Goal: Information Seeking & Learning: Check status

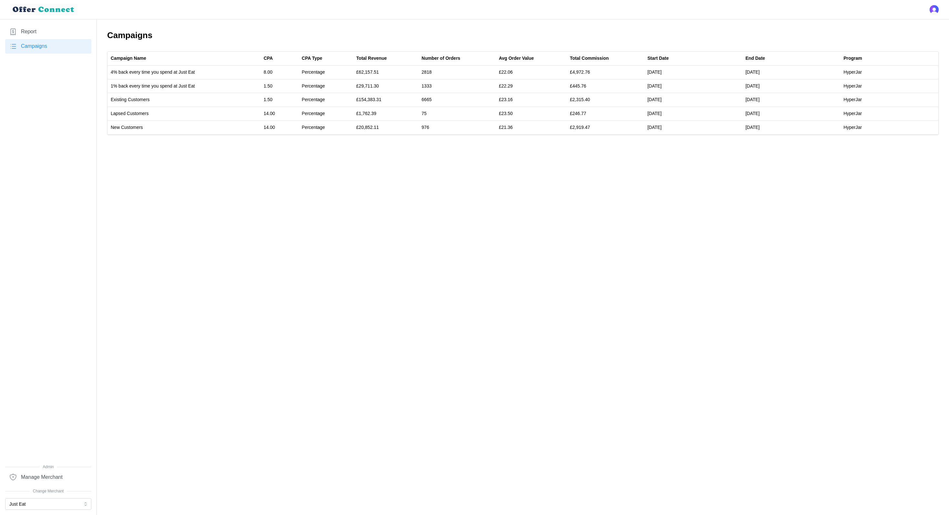
click at [21, 25] on link "Report" at bounding box center [48, 32] width 86 height 15
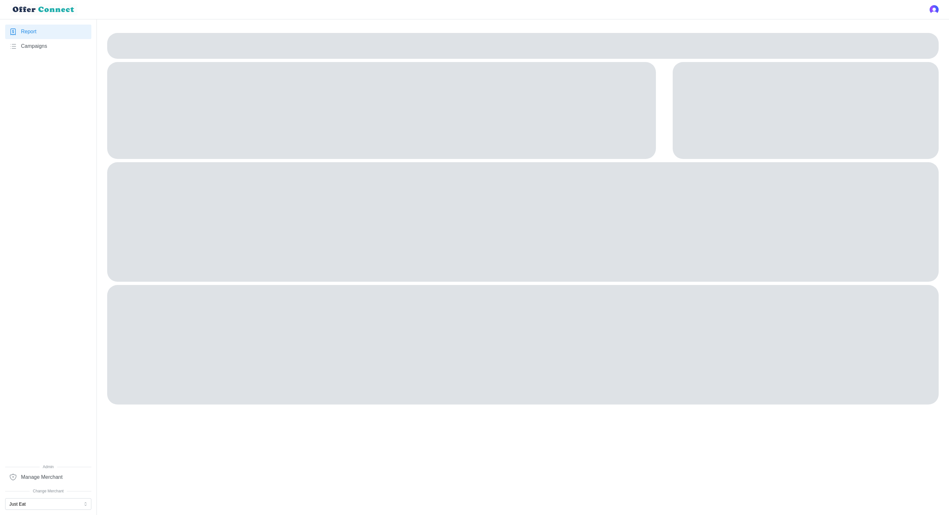
click at [58, 511] on nav "Report Campaigns Admin Manage Merchant Change Merchant Just Eat" at bounding box center [48, 266] width 97 height 495
click at [50, 506] on button "Just Eat" at bounding box center [48, 504] width 86 height 12
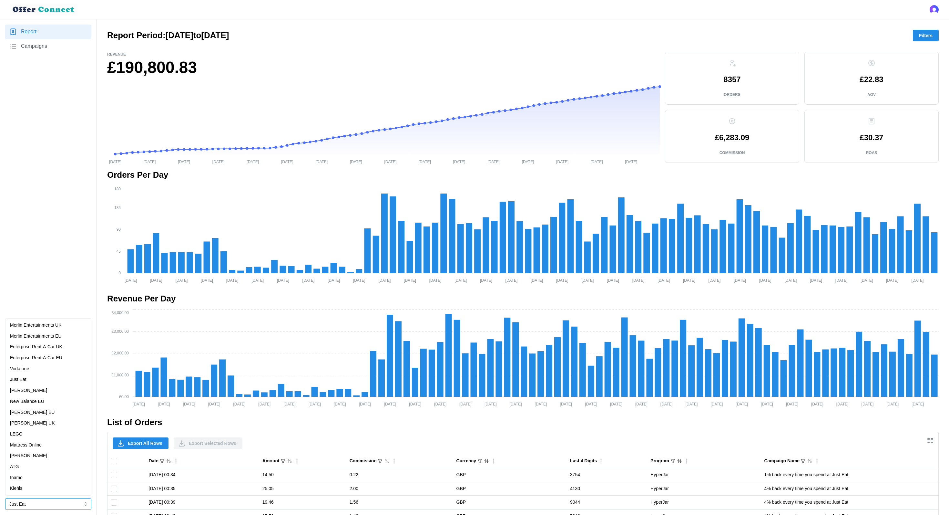
click at [59, 322] on p "Merlin Entertainments UK" at bounding box center [36, 325] width 52 height 7
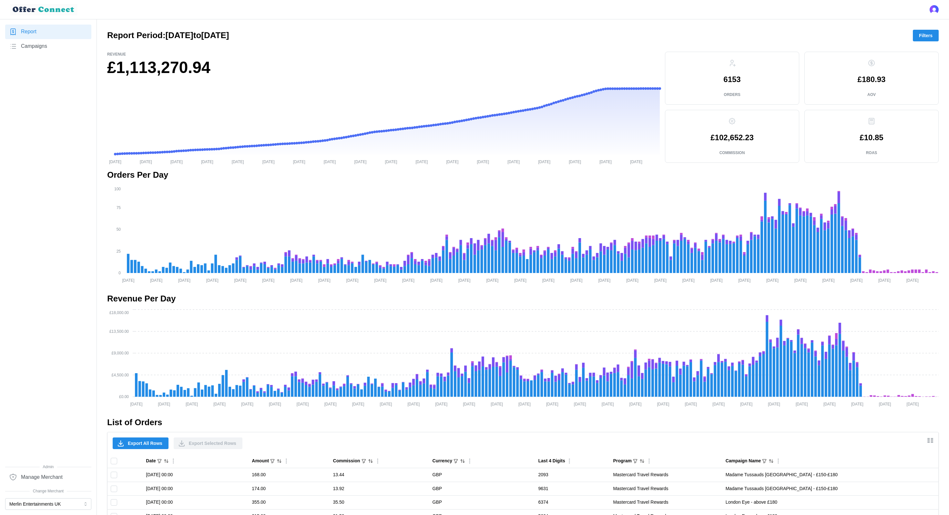
click at [928, 32] on span "Filters" at bounding box center [926, 35] width 14 height 11
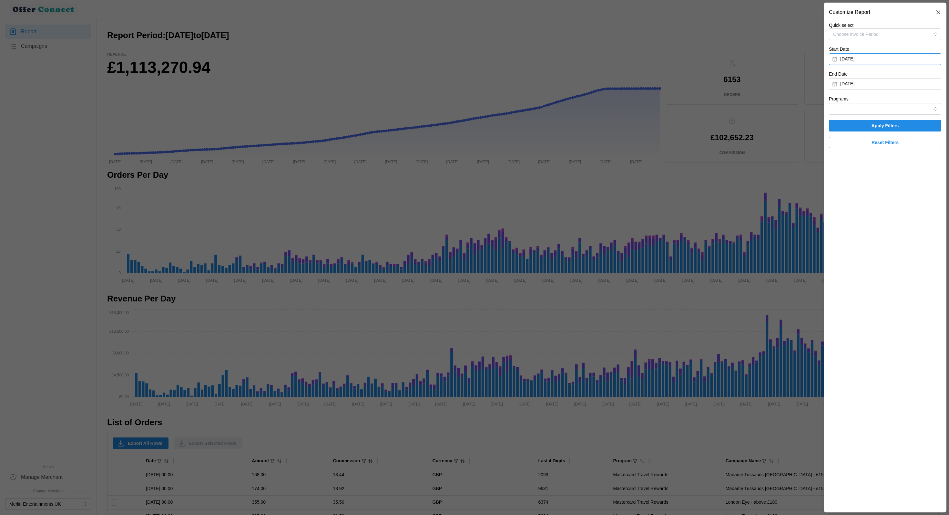
click at [889, 59] on button "[DATE]" at bounding box center [885, 59] width 112 height 12
click at [915, 79] on icon "button" at bounding box center [912, 77] width 5 height 5
click at [853, 103] on button "1" at bounding box center [853, 102] width 12 height 12
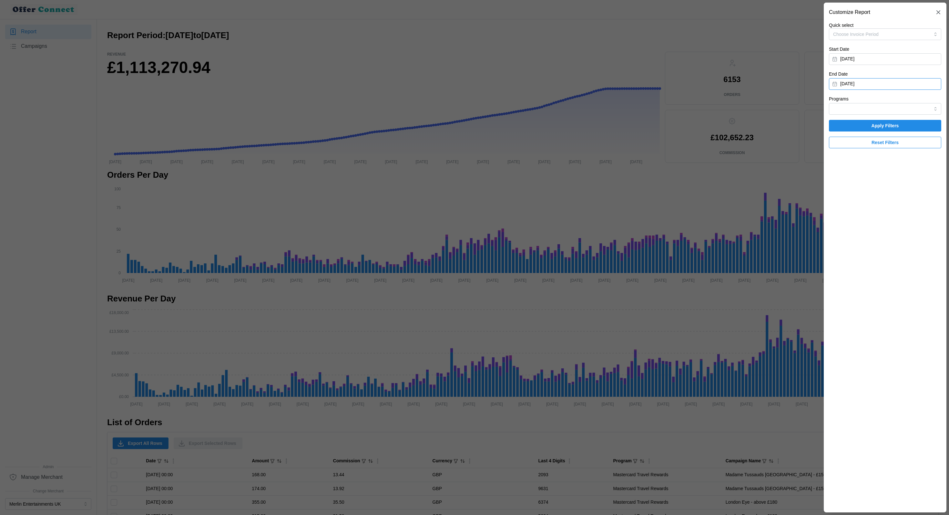
click at [878, 86] on button "[DATE]" at bounding box center [885, 84] width 112 height 12
click at [839, 101] on icon "button" at bounding box center [840, 102] width 5 height 5
click at [839, 187] on button "30" at bounding box center [841, 186] width 12 height 12
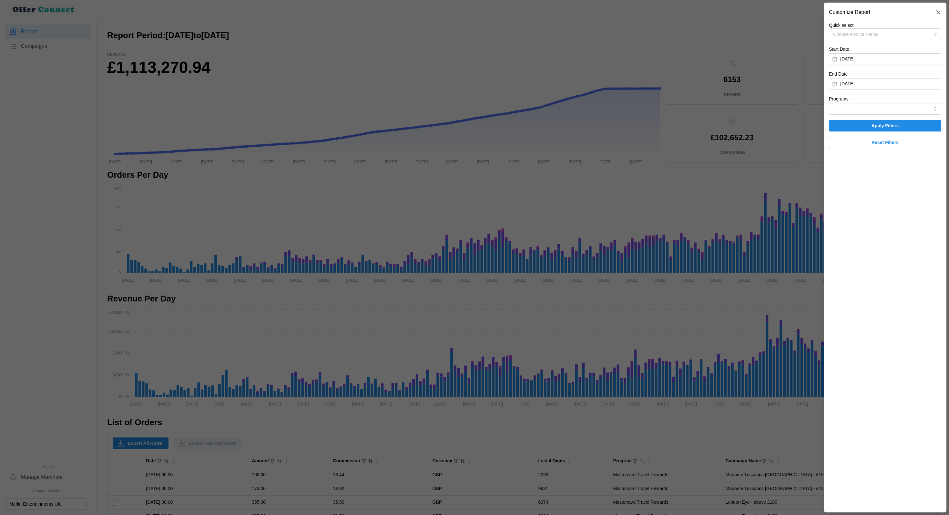
click at [917, 127] on span "Apply Filters" at bounding box center [885, 125] width 100 height 11
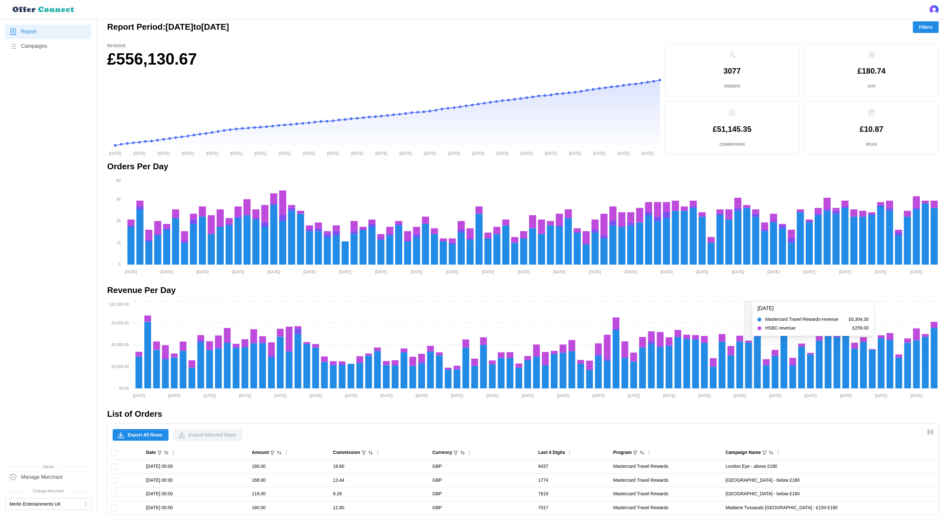
scroll to position [11, 0]
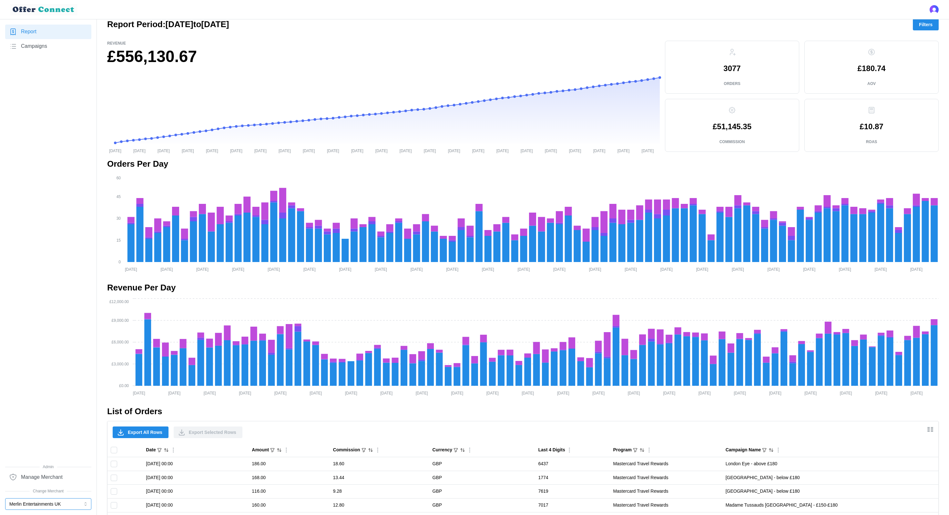
click at [37, 501] on button "Merlin Entertainments UK" at bounding box center [48, 504] width 86 height 12
click at [68, 338] on div "Merlin Entertainments EU" at bounding box center [48, 336] width 77 height 7
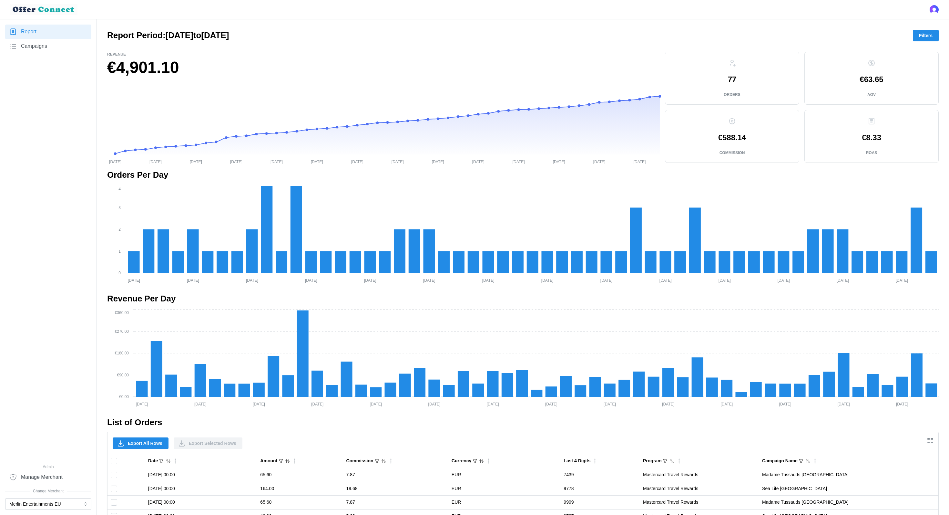
click at [49, 512] on nav "Report Campaigns Admin Manage Merchant Change Merchant Merlin Entertainments EU" at bounding box center [48, 266] width 97 height 495
click at [57, 502] on button "Merlin Entertainments EU" at bounding box center [48, 504] width 86 height 12
click at [73, 328] on div "Merlin Entertainments UK" at bounding box center [48, 325] width 77 height 7
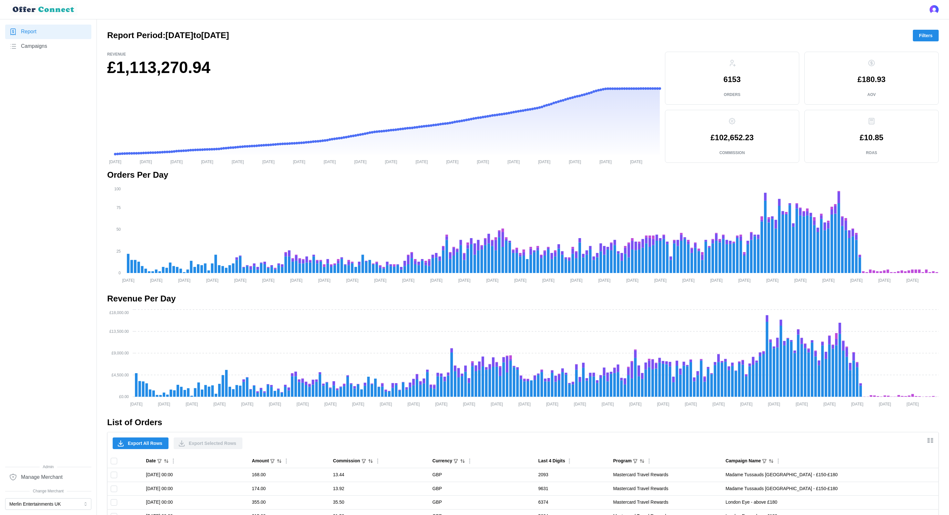
click at [922, 40] on span "Filters" at bounding box center [926, 35] width 14 height 11
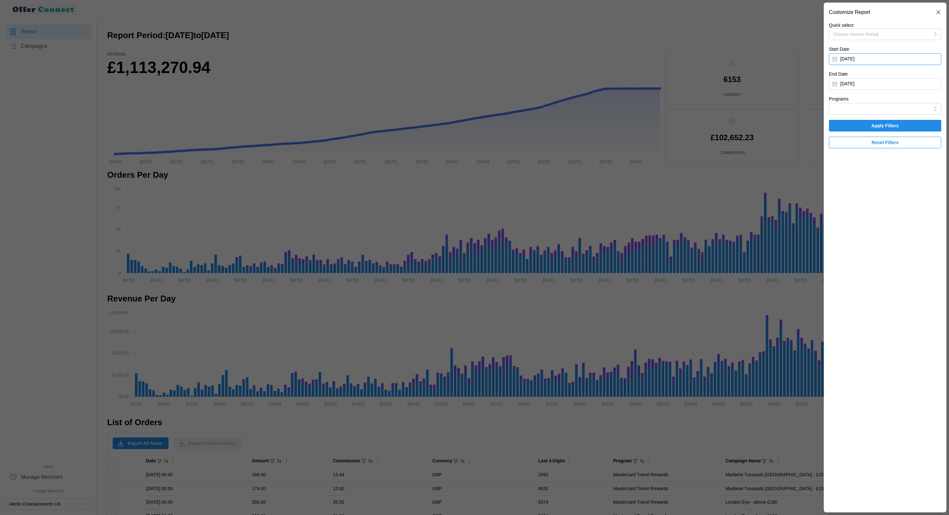
click at [877, 61] on button "[DATE]" at bounding box center [885, 59] width 112 height 12
click at [913, 78] on icon "button" at bounding box center [913, 77] width 2 height 3
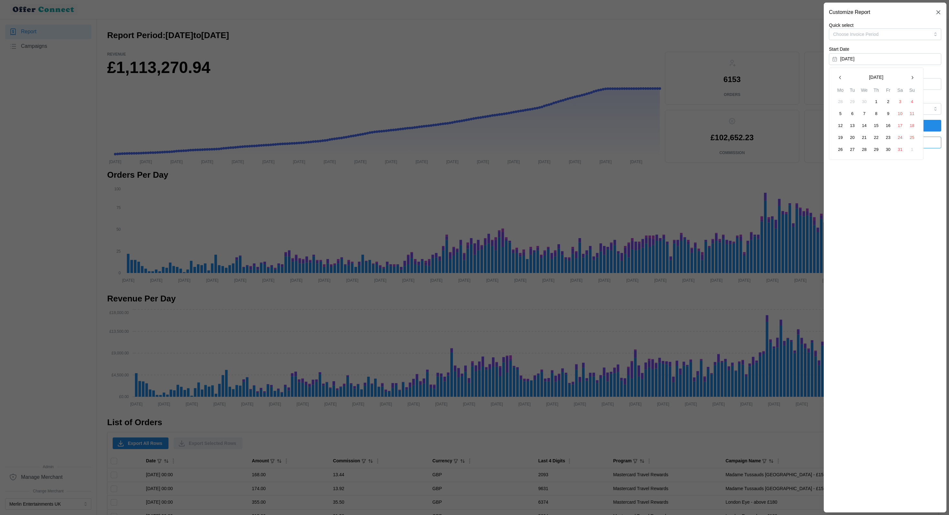
click at [913, 78] on icon "button" at bounding box center [913, 77] width 2 height 3
click at [852, 101] on button "1" at bounding box center [853, 102] width 12 height 12
click at [896, 86] on button "[DATE]" at bounding box center [885, 84] width 112 height 12
click at [837, 103] on button "button" at bounding box center [841, 103] width 12 height 12
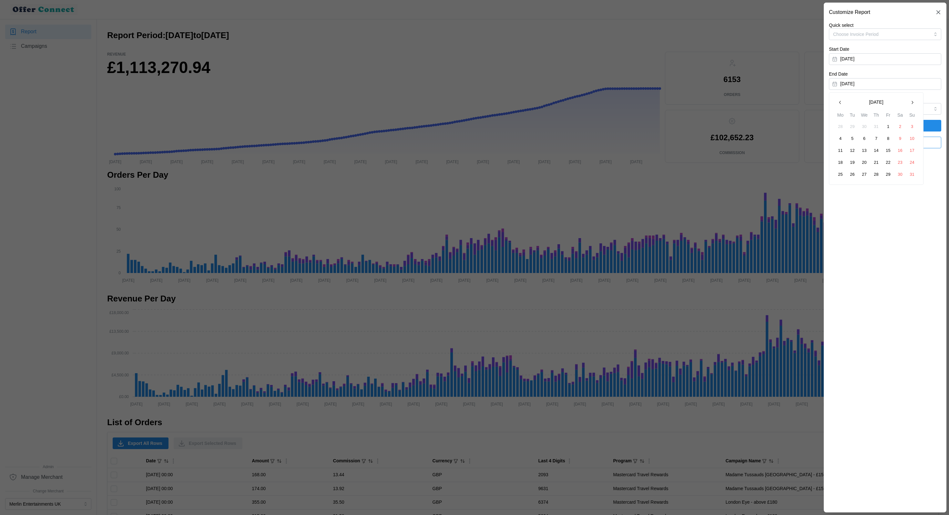
click at [837, 103] on button "button" at bounding box center [841, 103] width 12 height 12
click at [878, 173] on button "31" at bounding box center [877, 175] width 12 height 12
click at [929, 127] on span "Apply Filters" at bounding box center [885, 125] width 100 height 11
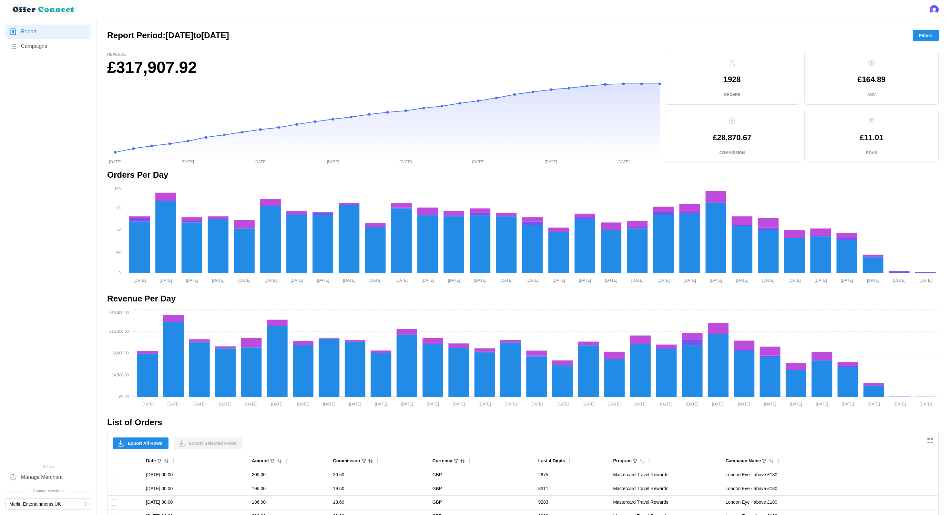
click at [736, 76] on p "1928" at bounding box center [732, 80] width 17 height 8
copy p "1928"
click at [138, 68] on h1 "£317,907.92" at bounding box center [383, 67] width 553 height 21
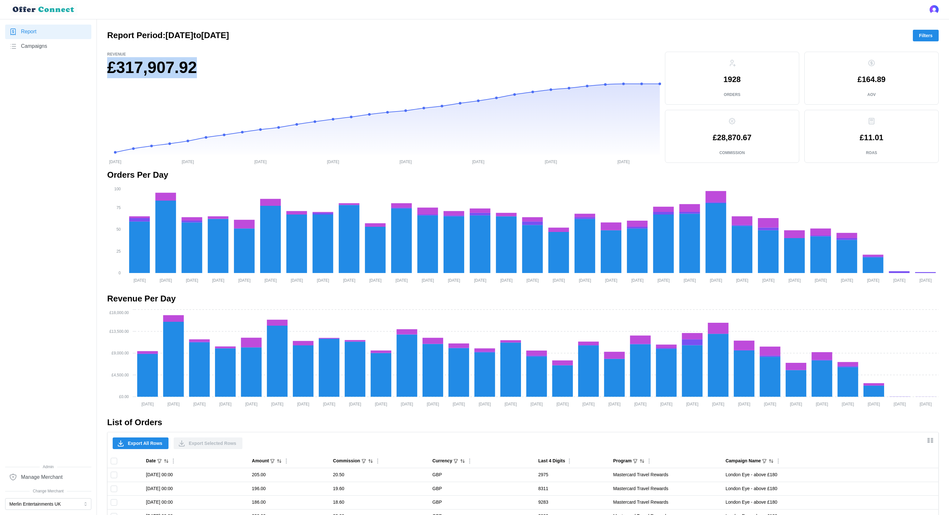
click at [138, 68] on h1 "£317,907.92" at bounding box center [383, 67] width 553 height 21
copy div "£317,907.92"
click at [737, 81] on p "1928" at bounding box center [732, 80] width 17 height 8
copy p "1928"
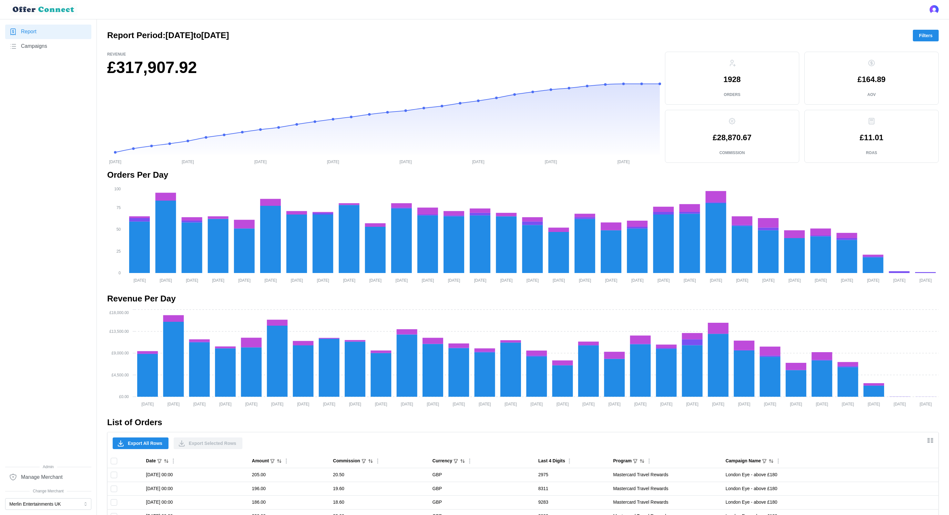
click at [877, 135] on p "£11.01" at bounding box center [872, 138] width 24 height 8
click at [874, 79] on p "£164.89" at bounding box center [872, 80] width 28 height 8
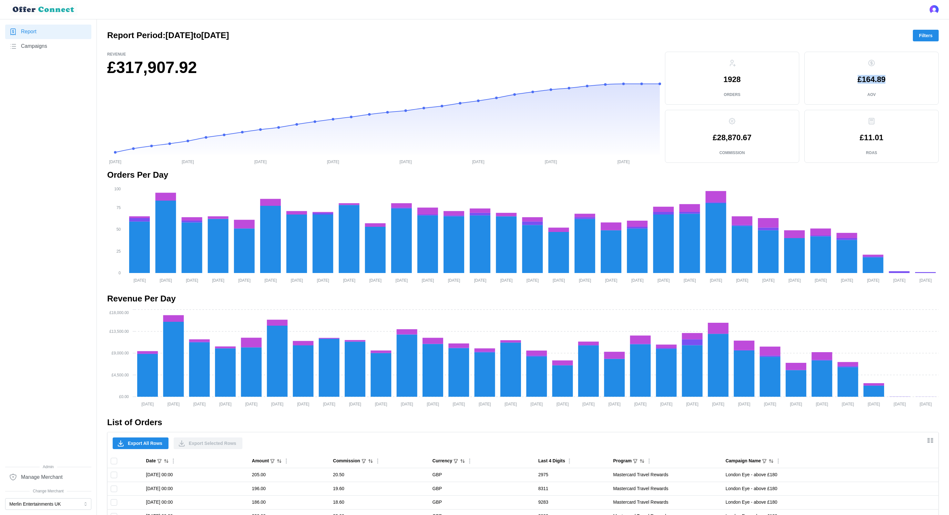
click at [874, 79] on p "£164.89" at bounding box center [872, 80] width 28 height 8
copy p "£164.89"
click at [60, 503] on button "Merlin Entertainments UK" at bounding box center [48, 504] width 86 height 12
click at [73, 334] on div "Merlin Entertainments EU" at bounding box center [48, 336] width 77 height 7
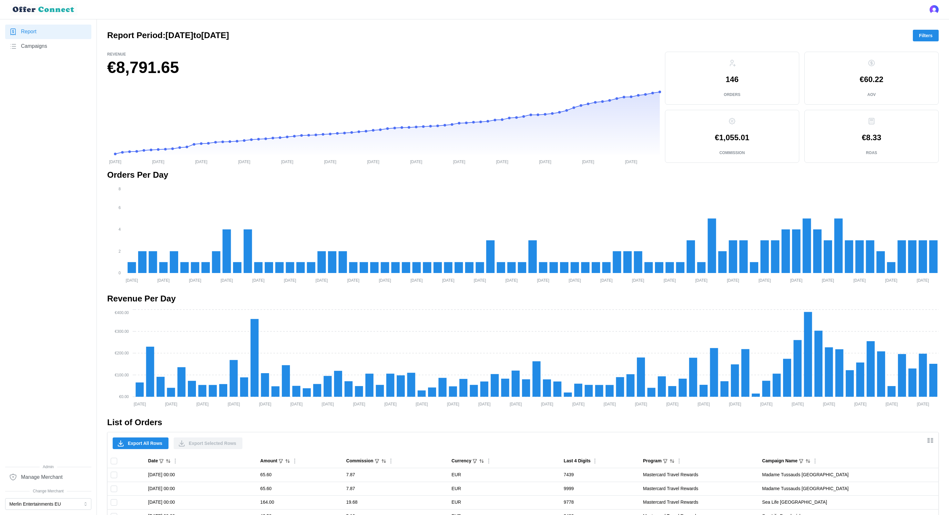
click at [919, 43] on div at bounding box center [523, 46] width 832 height 10
click at [925, 36] on span "Filters" at bounding box center [926, 35] width 14 height 11
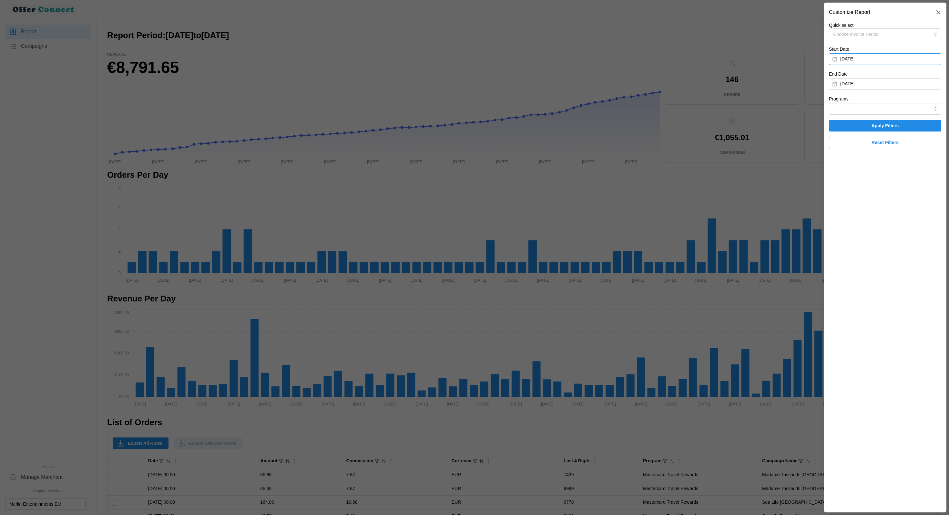
click at [875, 58] on button "[DATE]" at bounding box center [885, 59] width 112 height 12
click at [914, 81] on button "button" at bounding box center [913, 78] width 12 height 12
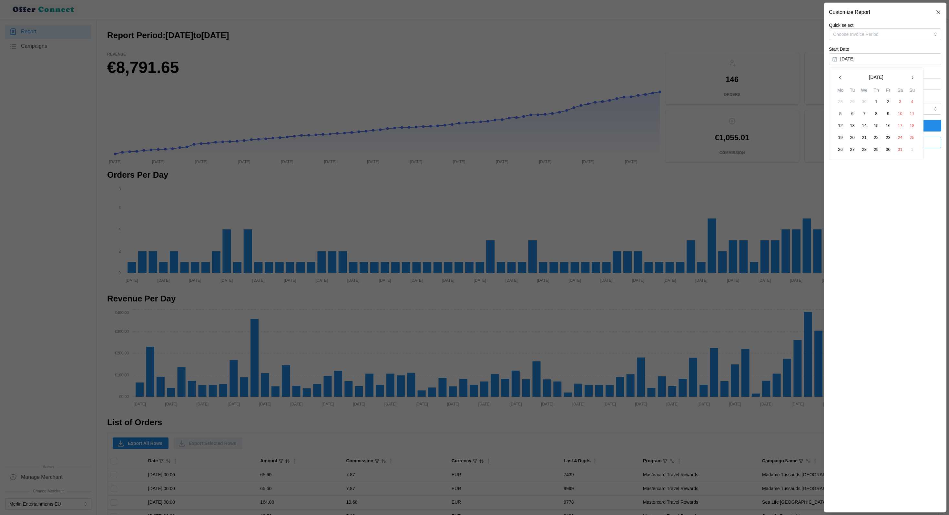
click at [914, 81] on button "button" at bounding box center [913, 78] width 12 height 12
click at [915, 80] on button "button" at bounding box center [913, 78] width 12 height 12
click at [857, 102] on button "1" at bounding box center [853, 102] width 12 height 12
click at [871, 81] on button "[DATE]" at bounding box center [885, 84] width 112 height 12
click at [840, 103] on icon "button" at bounding box center [840, 102] width 5 height 5
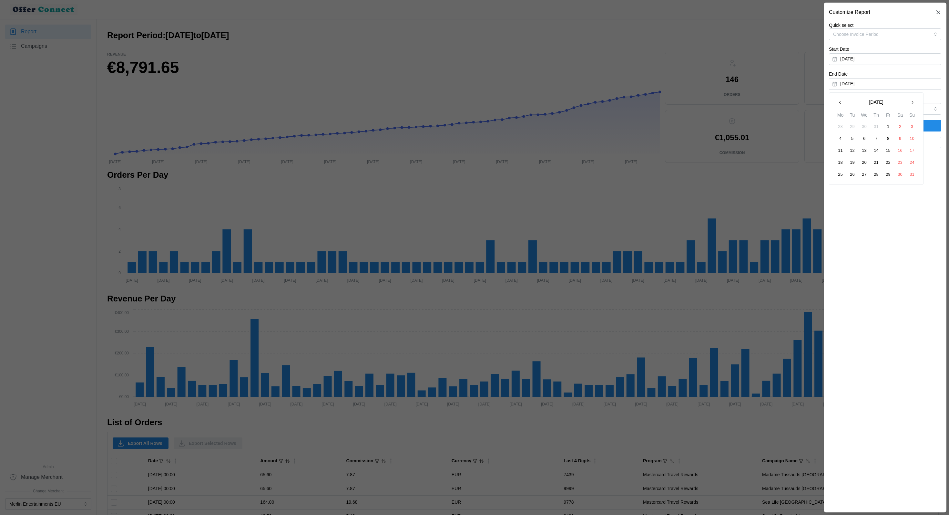
click at [840, 103] on icon "button" at bounding box center [840, 102] width 5 height 5
click at [878, 175] on button "31" at bounding box center [877, 175] width 12 height 12
click at [910, 122] on span "Apply Filters" at bounding box center [885, 125] width 100 height 11
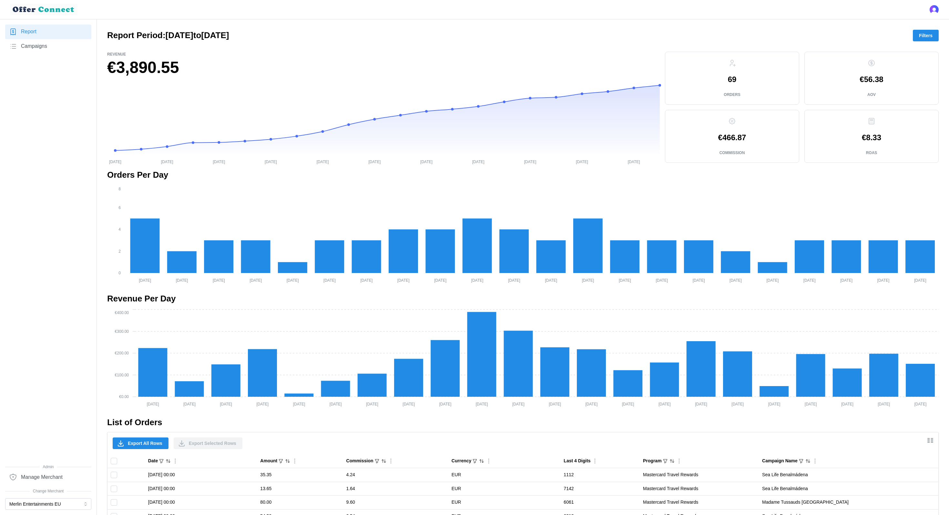
click at [56, 510] on nav "Report Campaigns Admin Manage Merchant Change Merchant Merlin Entertainments EU" at bounding box center [48, 266] width 97 height 495
click at [51, 504] on button "Merlin Entertainments EU" at bounding box center [48, 504] width 86 height 12
click at [68, 327] on div "Merlin Entertainments UK" at bounding box center [48, 325] width 77 height 7
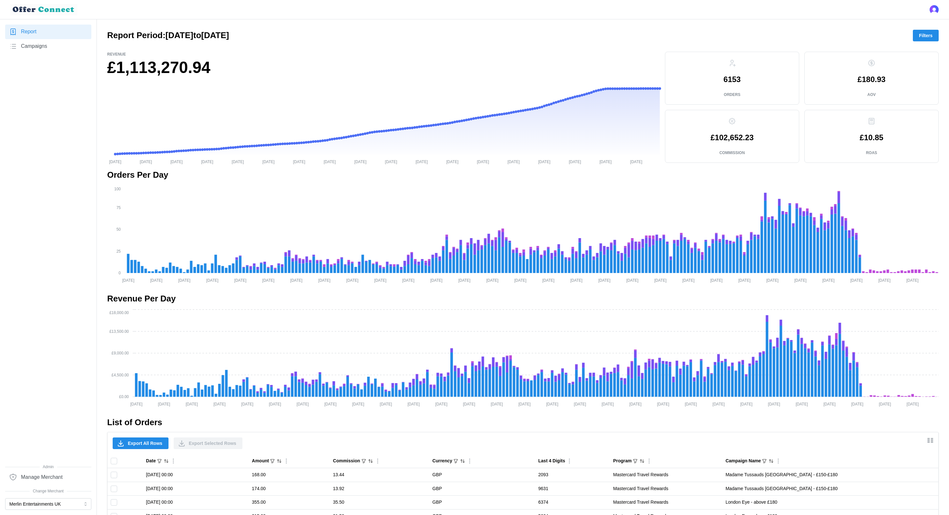
click at [704, 25] on main "Report Period: [DATE] to [DATE] Filters Revenue £1,113,270.94 [DATE] [DATE] [DA…" at bounding box center [474, 423] width 949 height 847
click at [922, 39] on span "Filters" at bounding box center [926, 35] width 14 height 11
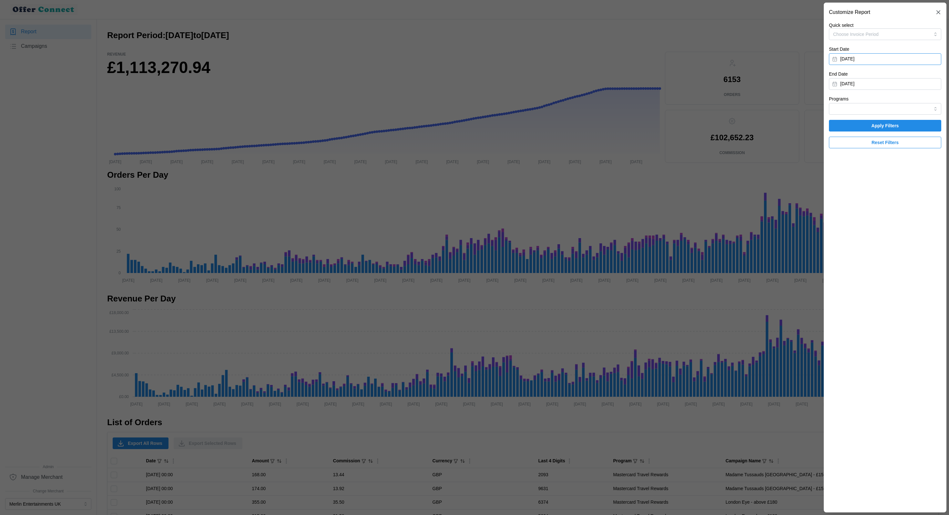
click at [887, 58] on button "[DATE]" at bounding box center [885, 59] width 112 height 12
click at [913, 79] on icon "button" at bounding box center [912, 77] width 5 height 5
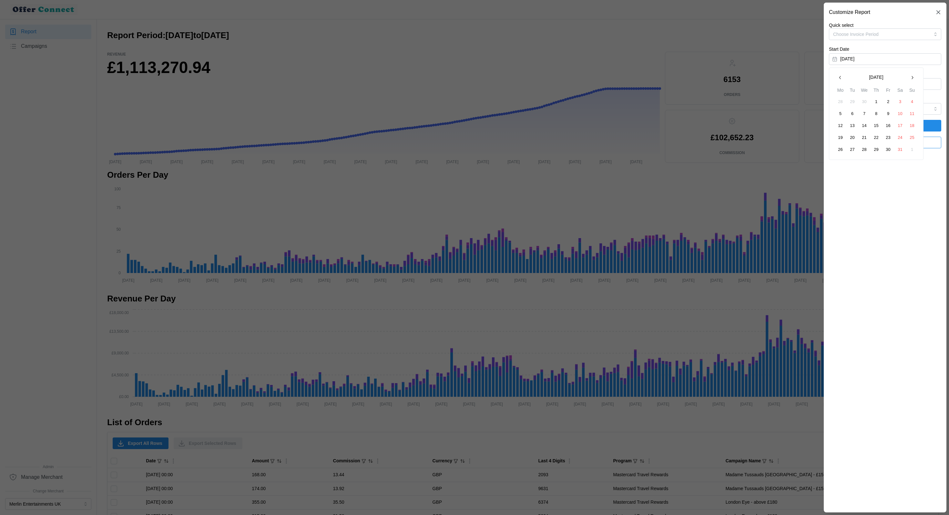
click at [913, 79] on icon "button" at bounding box center [912, 77] width 5 height 5
click at [910, 106] on button "1" at bounding box center [913, 102] width 12 height 12
click at [869, 87] on button "[DATE]" at bounding box center [885, 84] width 112 height 12
click at [856, 175] on button "30" at bounding box center [853, 175] width 12 height 12
click at [871, 83] on button "[DATE]" at bounding box center [885, 84] width 112 height 12
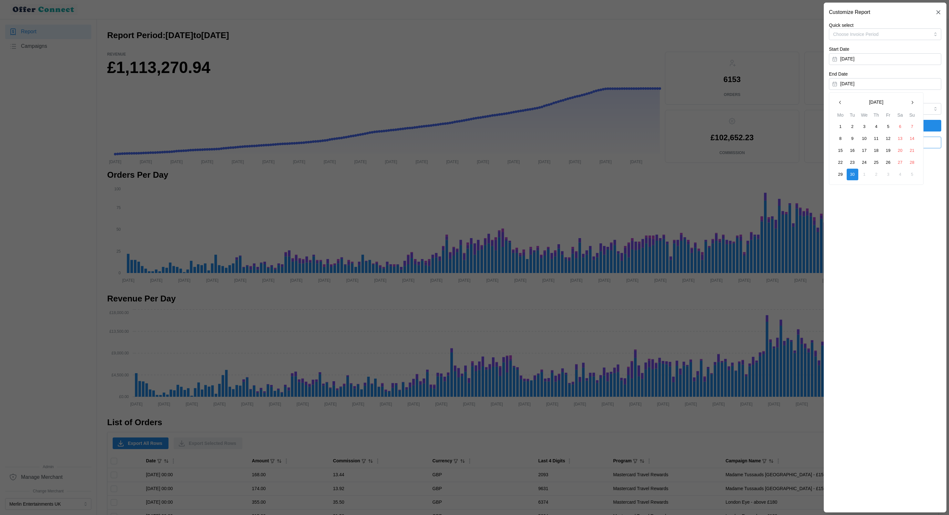
click at [841, 100] on icon "button" at bounding box center [840, 102] width 5 height 5
click at [842, 188] on button "30" at bounding box center [841, 186] width 12 height 12
click at [901, 124] on span "Apply Filters" at bounding box center [885, 125] width 100 height 11
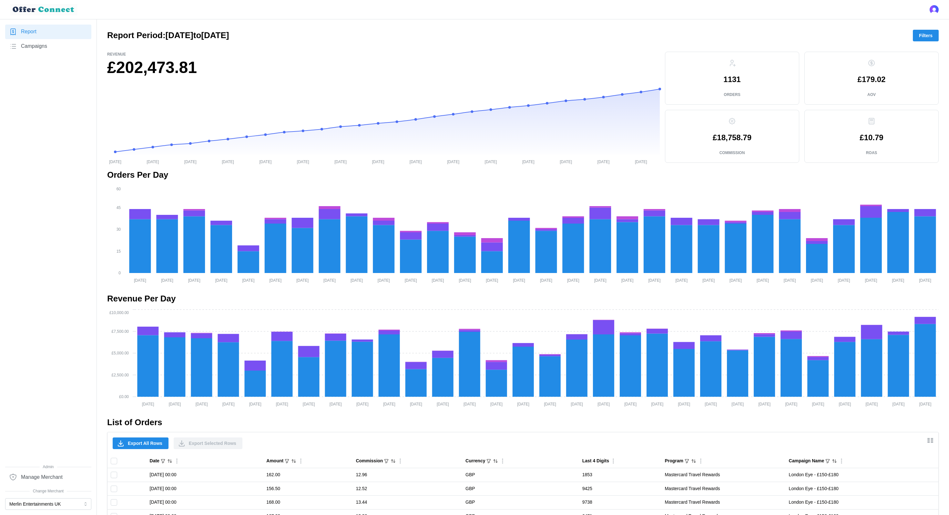
click at [140, 65] on h1 "£202,473.81" at bounding box center [383, 67] width 553 height 21
copy div "£202,473.81"
click at [218, 74] on h1 "£202,473.81" at bounding box center [383, 67] width 553 height 21
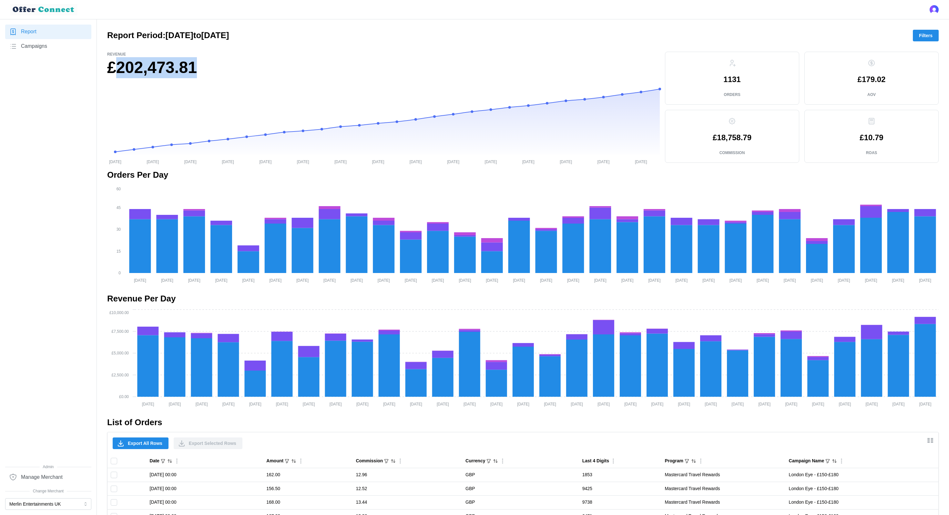
drag, startPoint x: 203, startPoint y: 69, endPoint x: 118, endPoint y: 74, distance: 86.0
click at [118, 74] on h1 "£202,473.81" at bounding box center [383, 67] width 553 height 21
copy h1 "202,473.81"
click at [42, 505] on button "Merlin Entertainments UK" at bounding box center [48, 504] width 86 height 12
click at [31, 468] on div "ATG" at bounding box center [48, 466] width 77 height 7
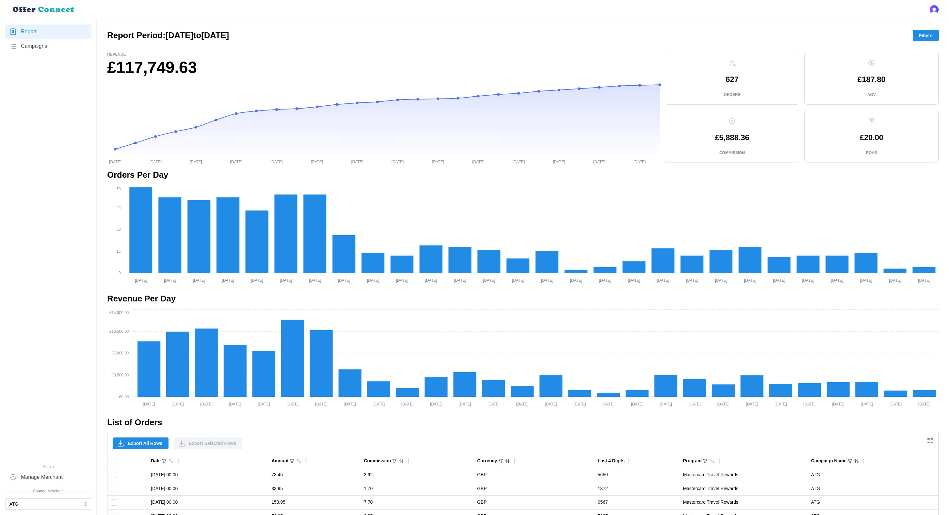
click at [934, 33] on button "Filters" at bounding box center [926, 36] width 26 height 12
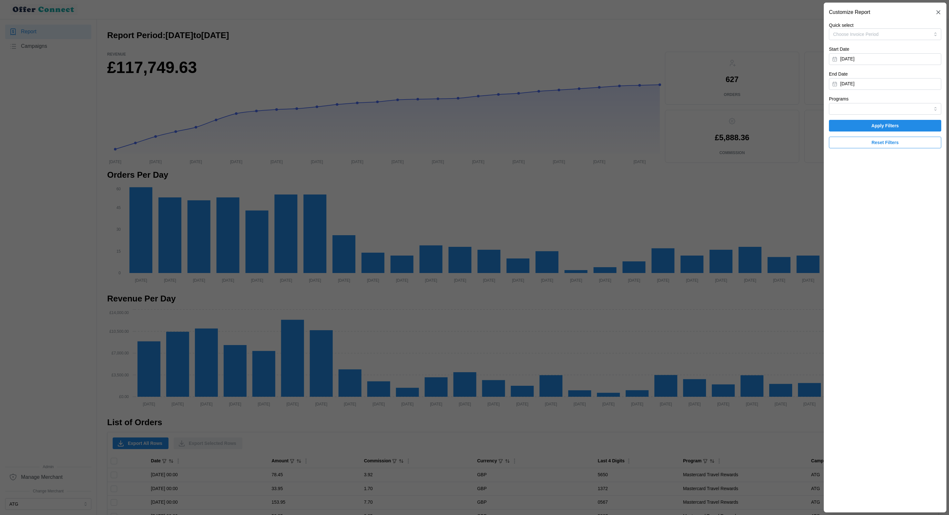
click at [628, 125] on div at bounding box center [474, 257] width 949 height 515
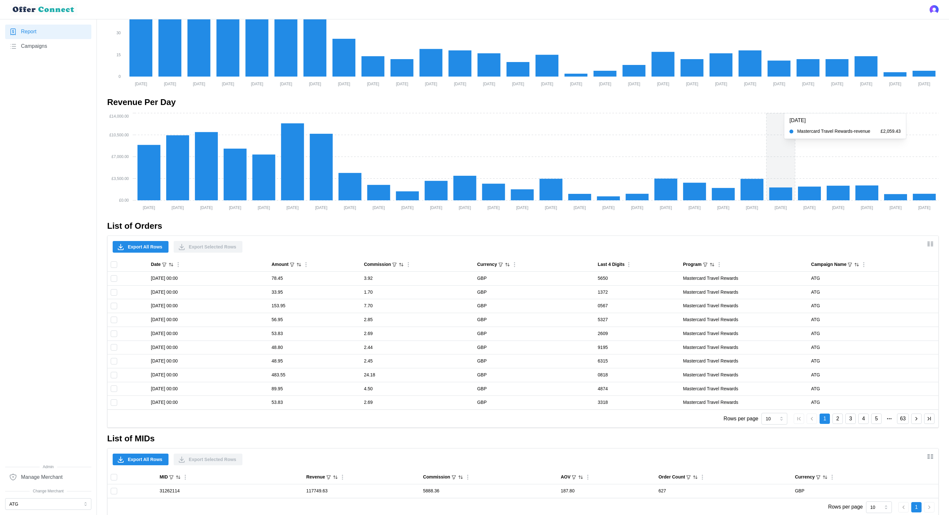
scroll to position [205, 0]
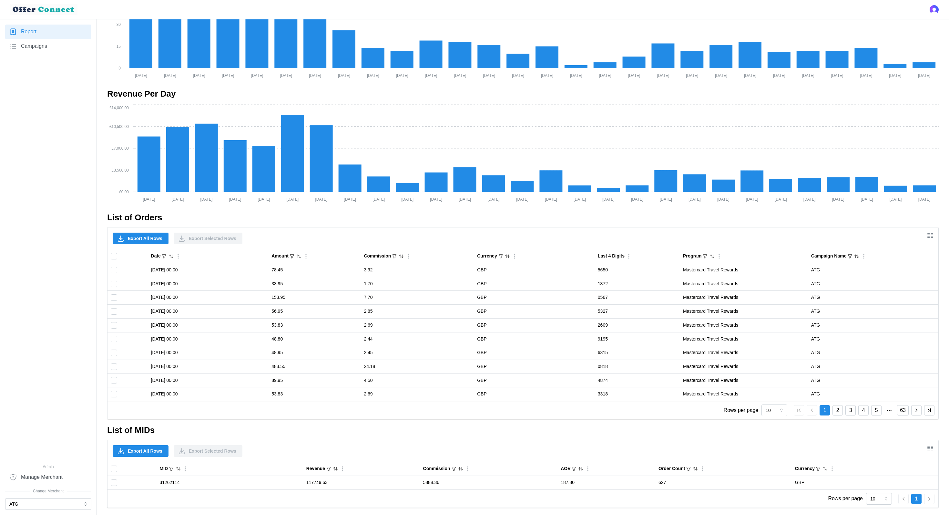
click at [837, 410] on button "2" at bounding box center [838, 410] width 10 height 10
click at [849, 413] on button "3" at bounding box center [851, 410] width 10 height 10
click at [859, 415] on button "4" at bounding box center [864, 410] width 10 height 10
click at [870, 415] on div "1 2 3 4 5 63" at bounding box center [864, 410] width 141 height 10
click at [874, 413] on button "5" at bounding box center [876, 410] width 10 height 10
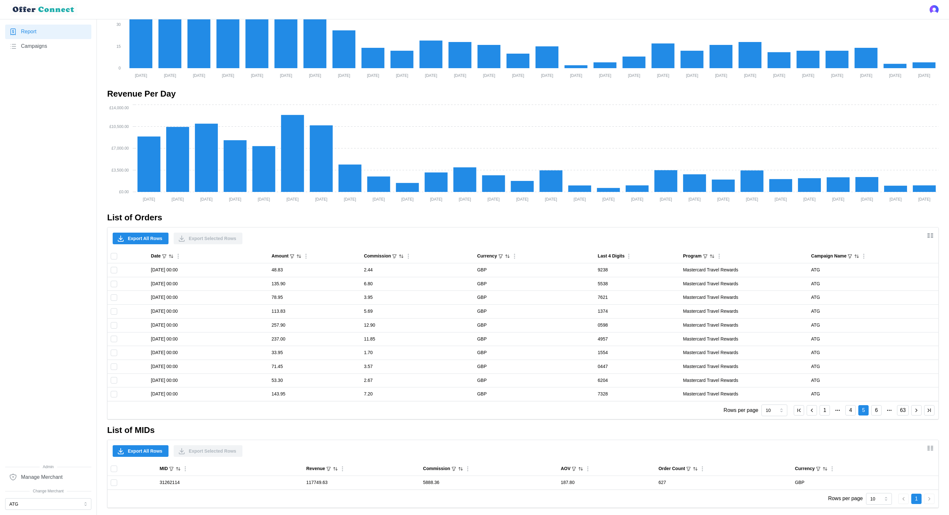
click at [850, 411] on button "4" at bounding box center [851, 410] width 10 height 10
click at [905, 411] on button "63" at bounding box center [903, 410] width 12 height 10
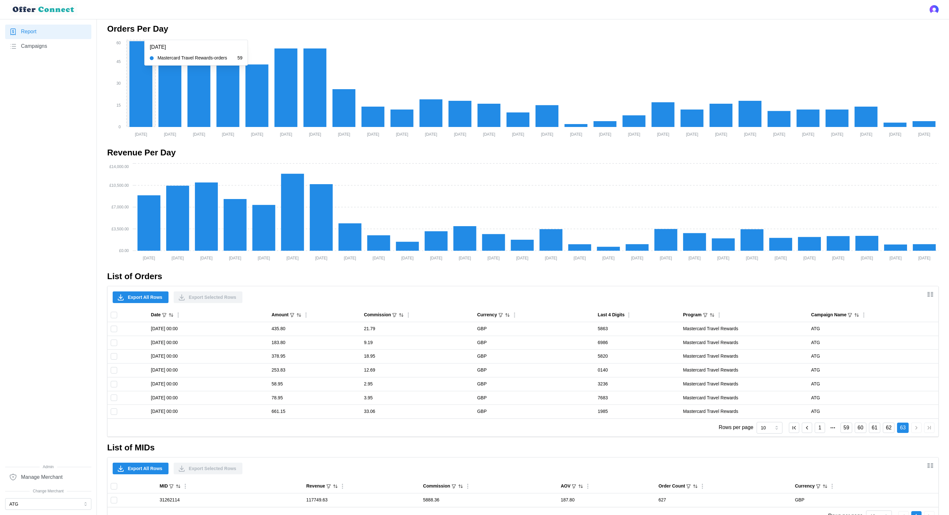
scroll to position [136, 0]
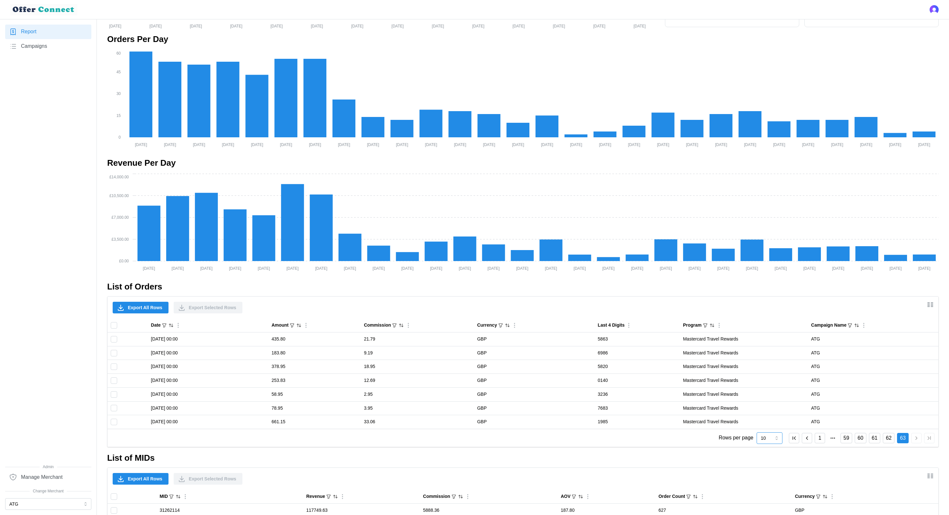
click at [766, 438] on input "10" at bounding box center [770, 438] width 26 height 12
click at [768, 424] on div "50" at bounding box center [768, 427] width 23 height 11
type input "50"
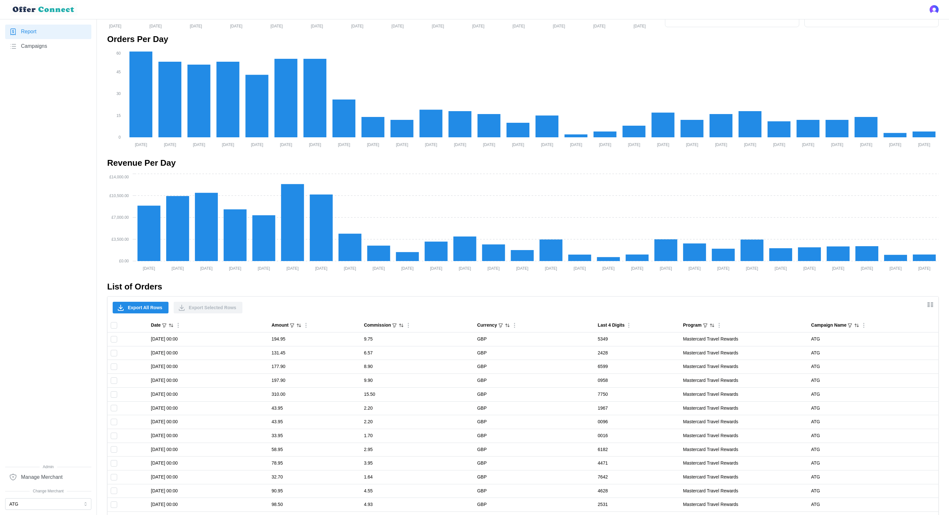
scroll to position [442, 0]
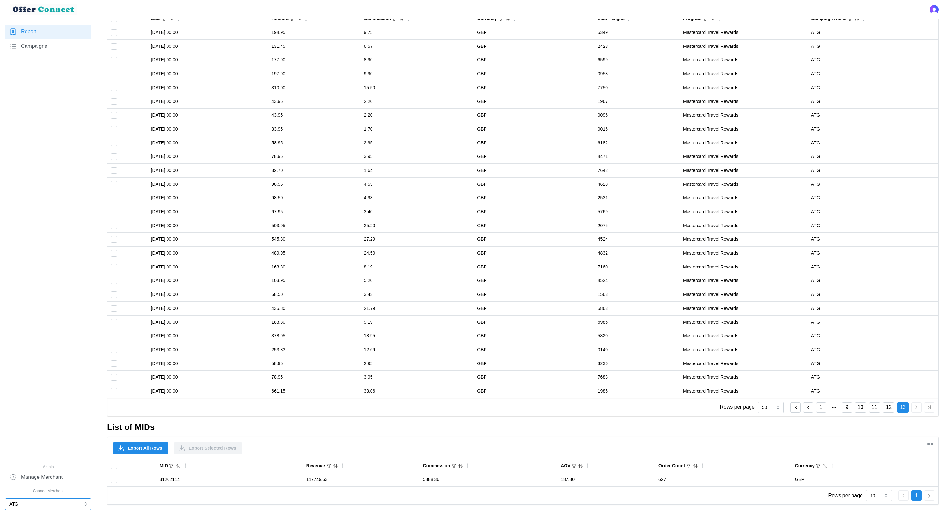
click at [16, 504] on button "ATG" at bounding box center [48, 504] width 86 height 12
click at [57, 335] on p "Merlin Entertainments EU" at bounding box center [36, 336] width 52 height 7
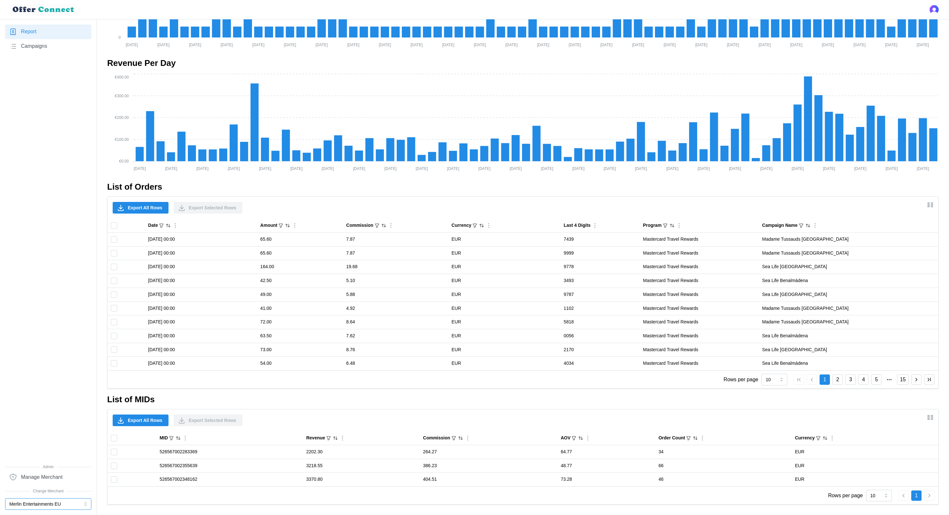
scroll to position [0, 0]
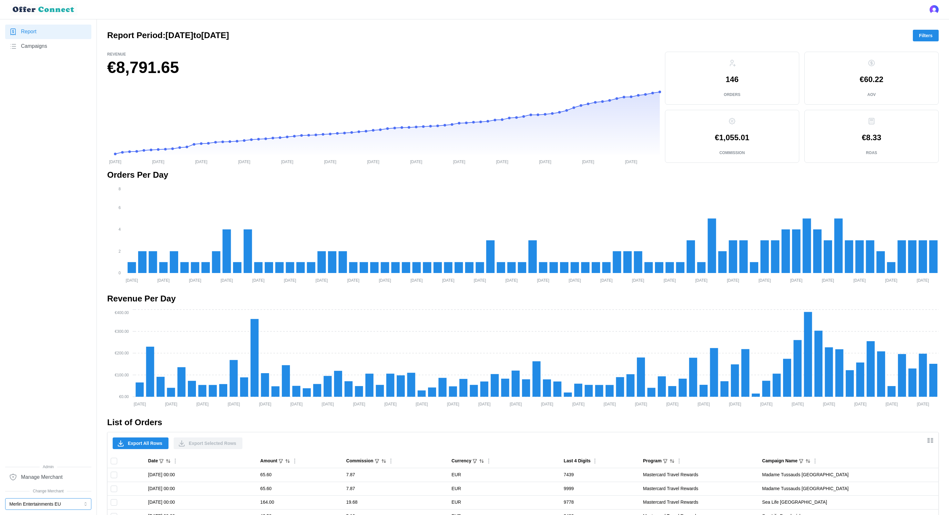
click at [37, 509] on button "Merlin Entertainments EU" at bounding box center [48, 504] width 86 height 12
click at [59, 395] on div "[PERSON_NAME]" at bounding box center [48, 390] width 83 height 11
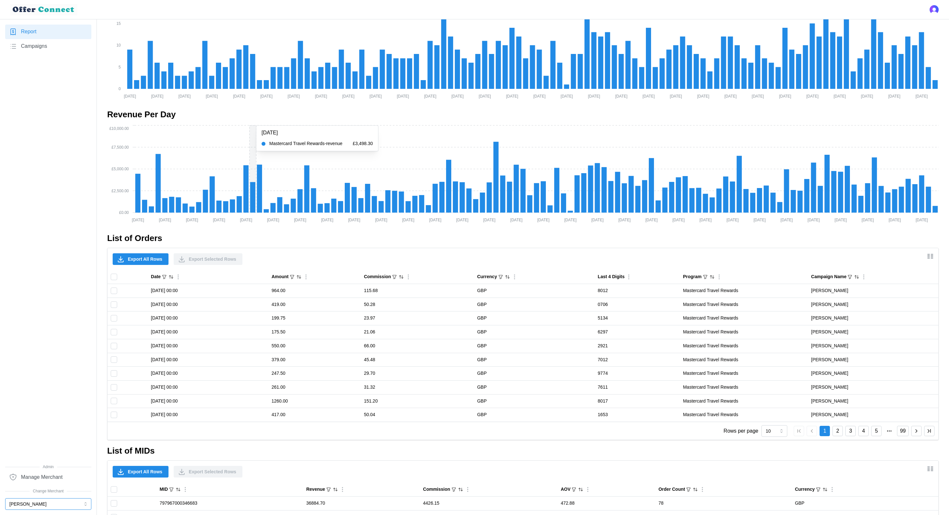
scroll to position [332, 0]
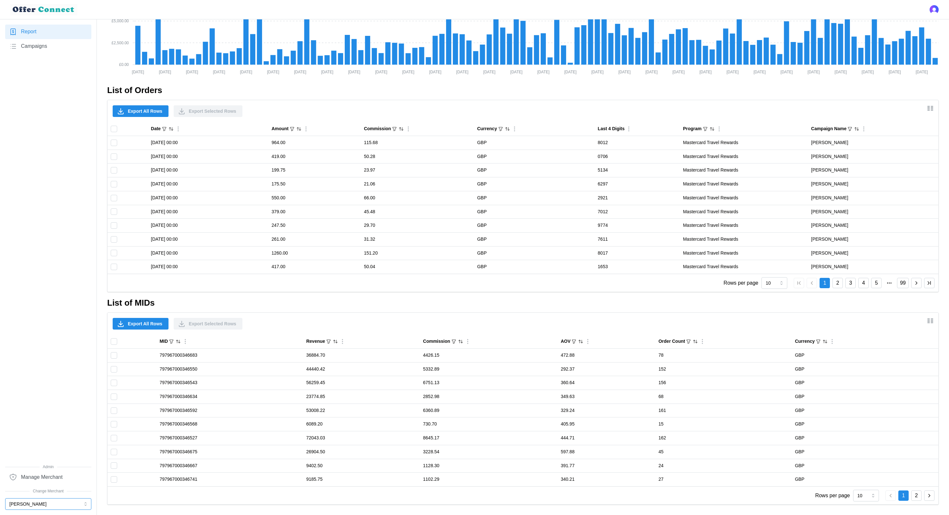
click at [68, 502] on button "[PERSON_NAME]" at bounding box center [48, 504] width 86 height 12
click at [36, 257] on div "Report Campaigns" at bounding box center [48, 244] width 86 height 439
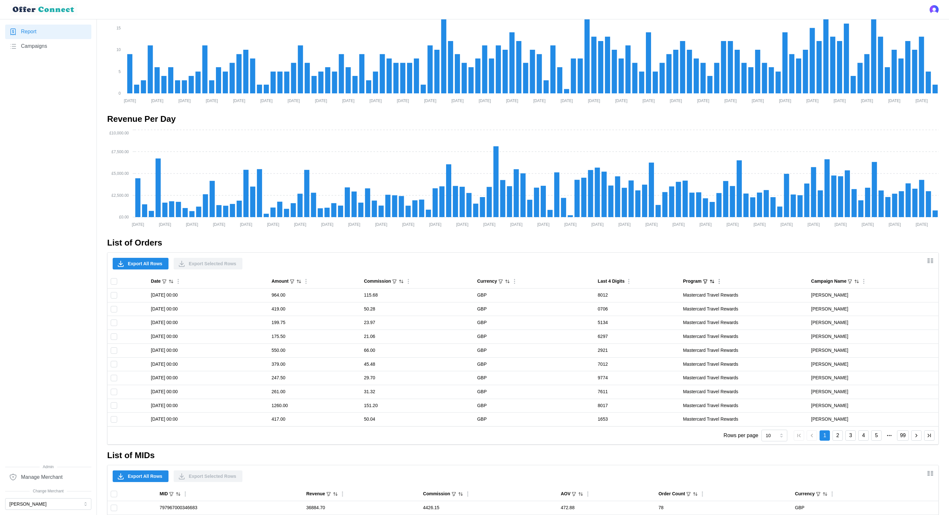
scroll to position [0, 0]
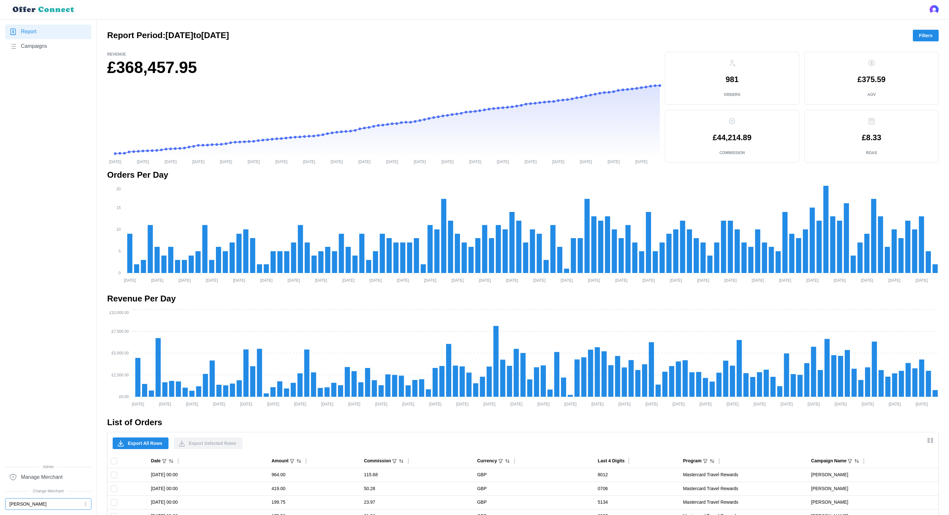
click at [45, 503] on button "[PERSON_NAME]" at bounding box center [48, 504] width 86 height 12
click at [41, 467] on div "ATG" at bounding box center [48, 466] width 77 height 7
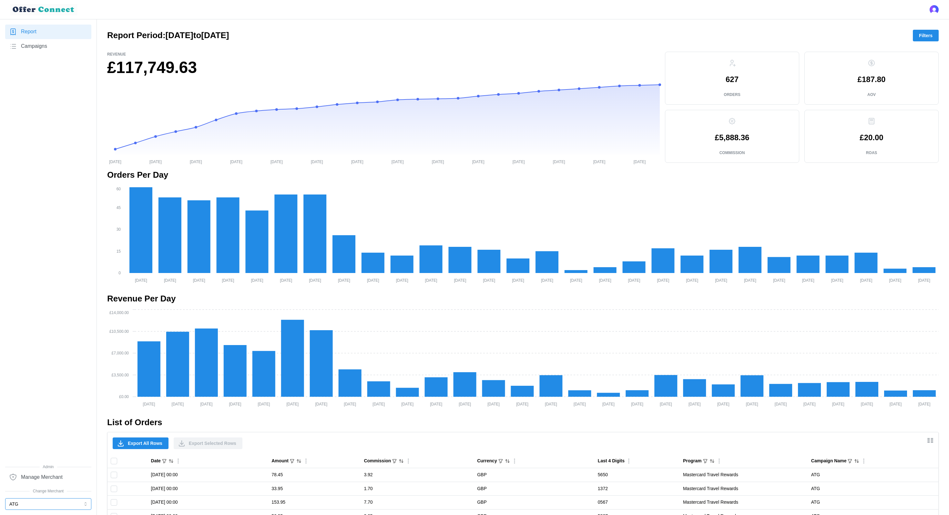
click at [73, 499] on button "ATG" at bounding box center [48, 504] width 86 height 12
click at [72, 328] on div "Merlin Entertainments UK" at bounding box center [48, 325] width 83 height 11
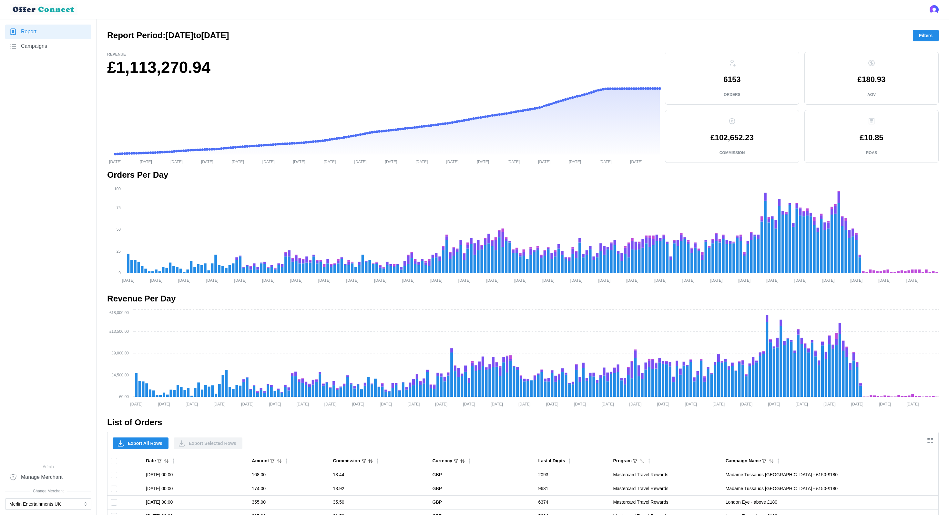
click at [932, 35] on span "Filters" at bounding box center [926, 35] width 14 height 11
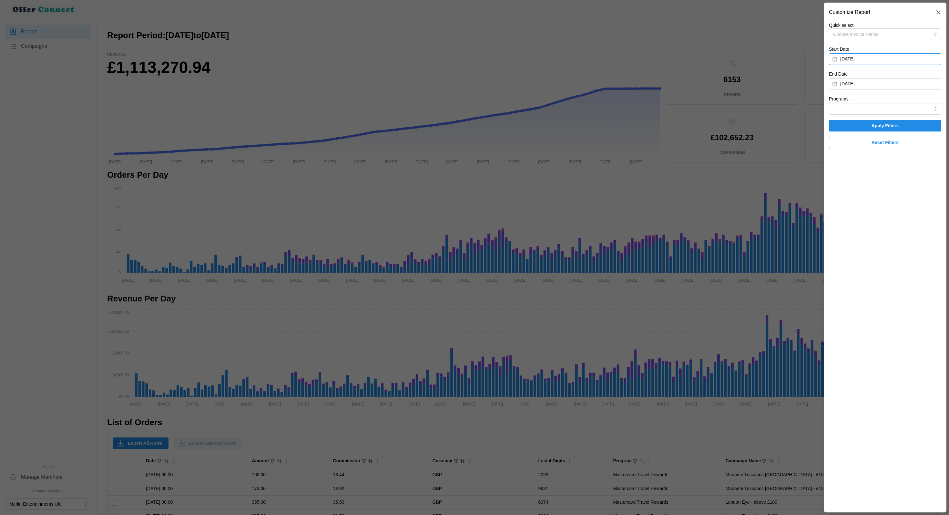
click at [883, 56] on button "[DATE]" at bounding box center [885, 59] width 112 height 12
click at [845, 76] on button "button" at bounding box center [841, 78] width 12 height 12
click at [912, 81] on button "button" at bounding box center [913, 78] width 12 height 12
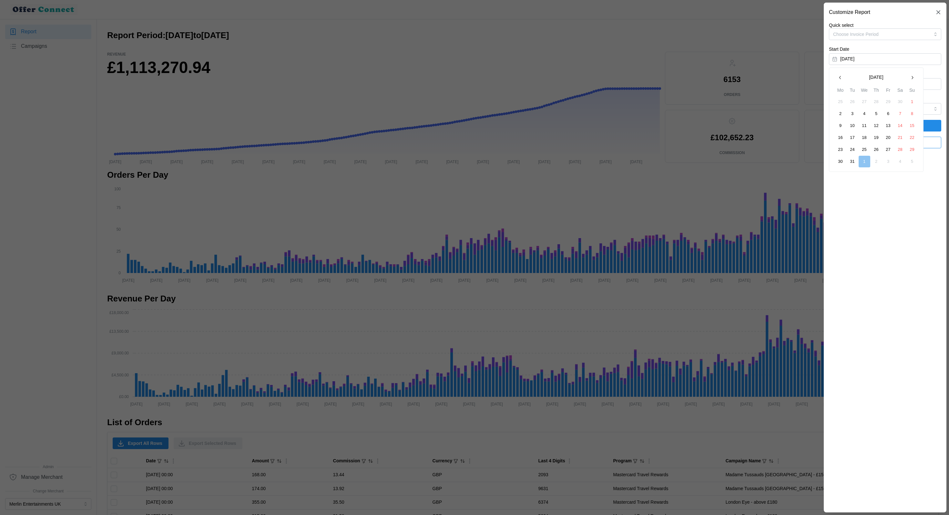
click at [912, 81] on button "button" at bounding box center [913, 78] width 12 height 12
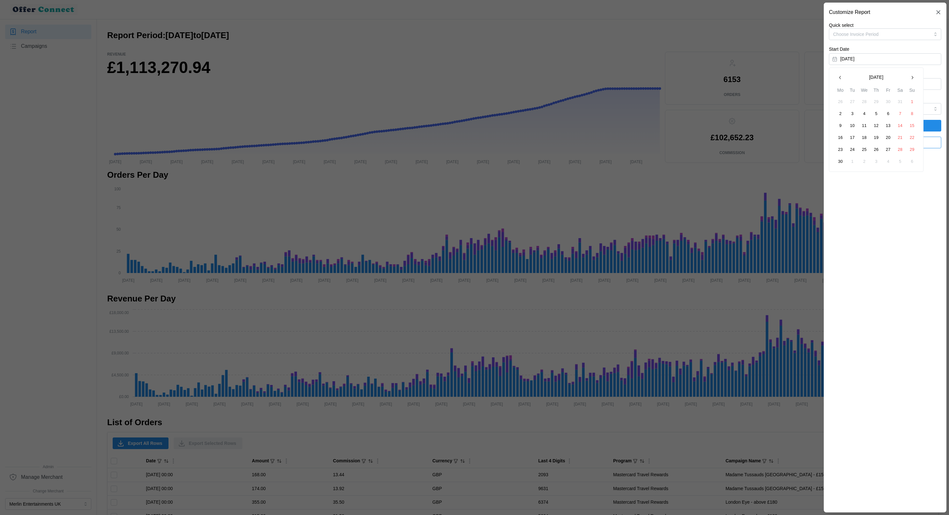
click at [912, 81] on button "button" at bounding box center [913, 78] width 12 height 12
click at [853, 102] on button "1" at bounding box center [853, 102] width 12 height 12
click at [884, 86] on button "[DATE]" at bounding box center [885, 84] width 112 height 12
click at [839, 100] on icon "button" at bounding box center [840, 102] width 5 height 5
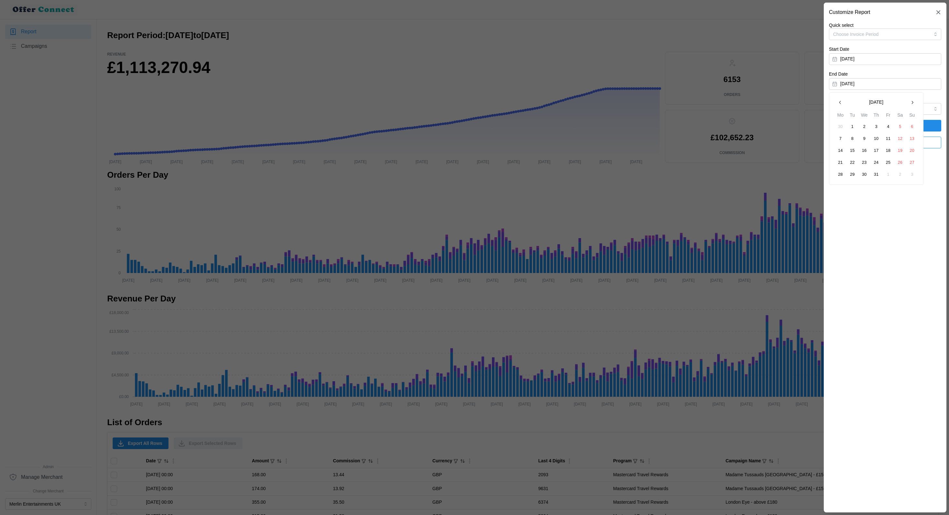
click at [873, 174] on button "31" at bounding box center [877, 175] width 12 height 12
click at [905, 125] on span "Apply Filters" at bounding box center [885, 125] width 100 height 11
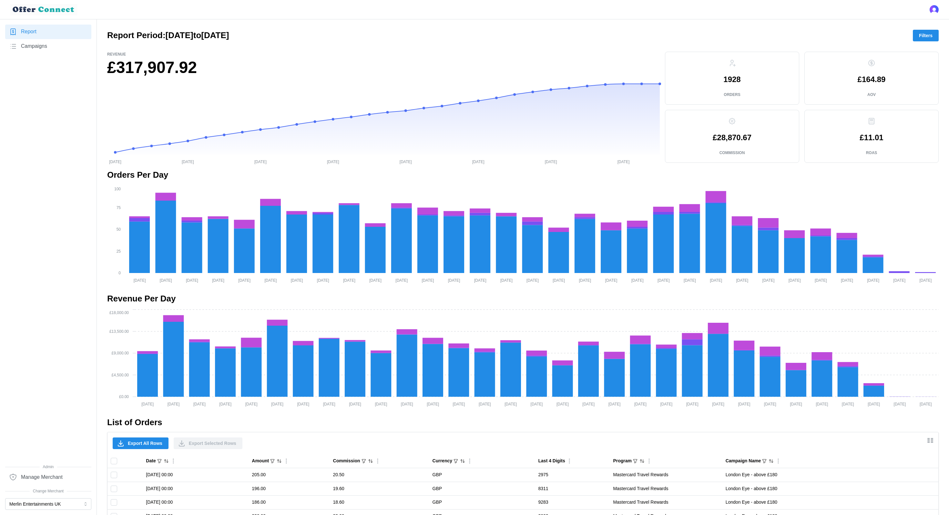
click at [869, 138] on p "£11.01" at bounding box center [872, 138] width 24 height 8
copy p "£11.01"
